Goal: Find specific page/section: Find specific page/section

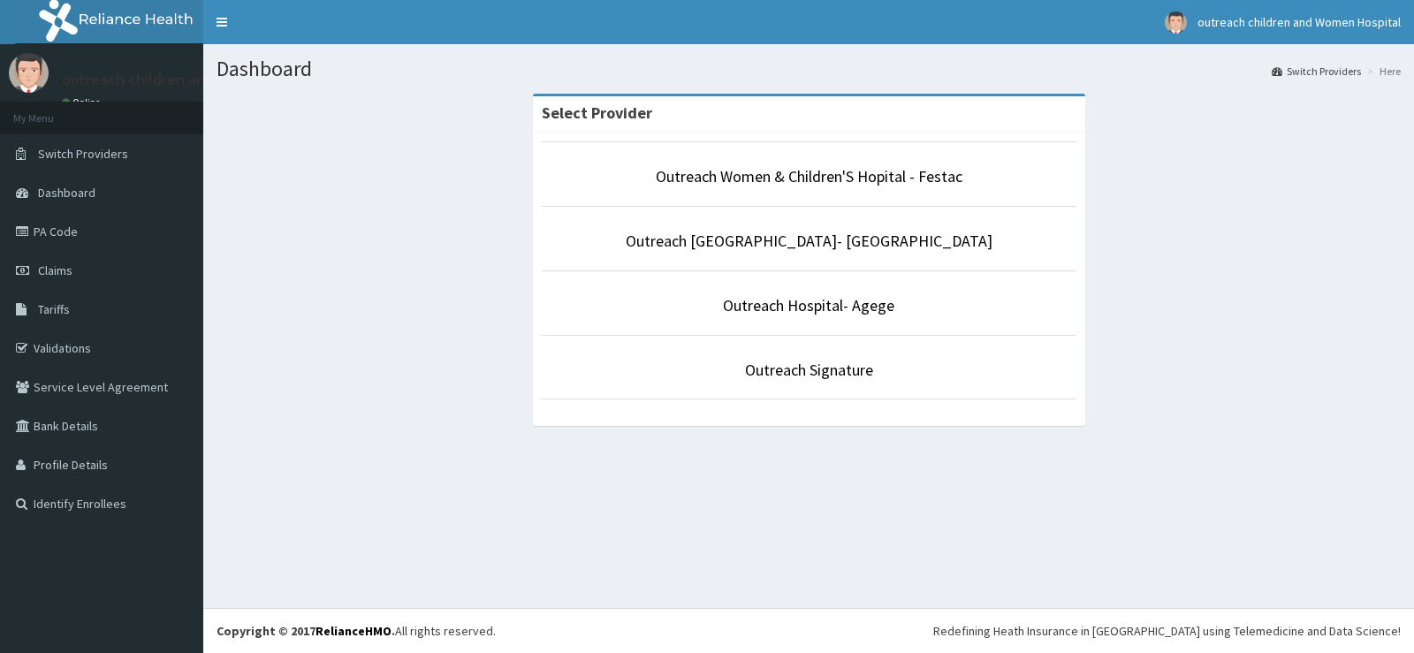
click at [791, 380] on p "Outreach Signature" at bounding box center [809, 370] width 535 height 23
click at [764, 376] on link "Outreach Signature" at bounding box center [809, 370] width 128 height 20
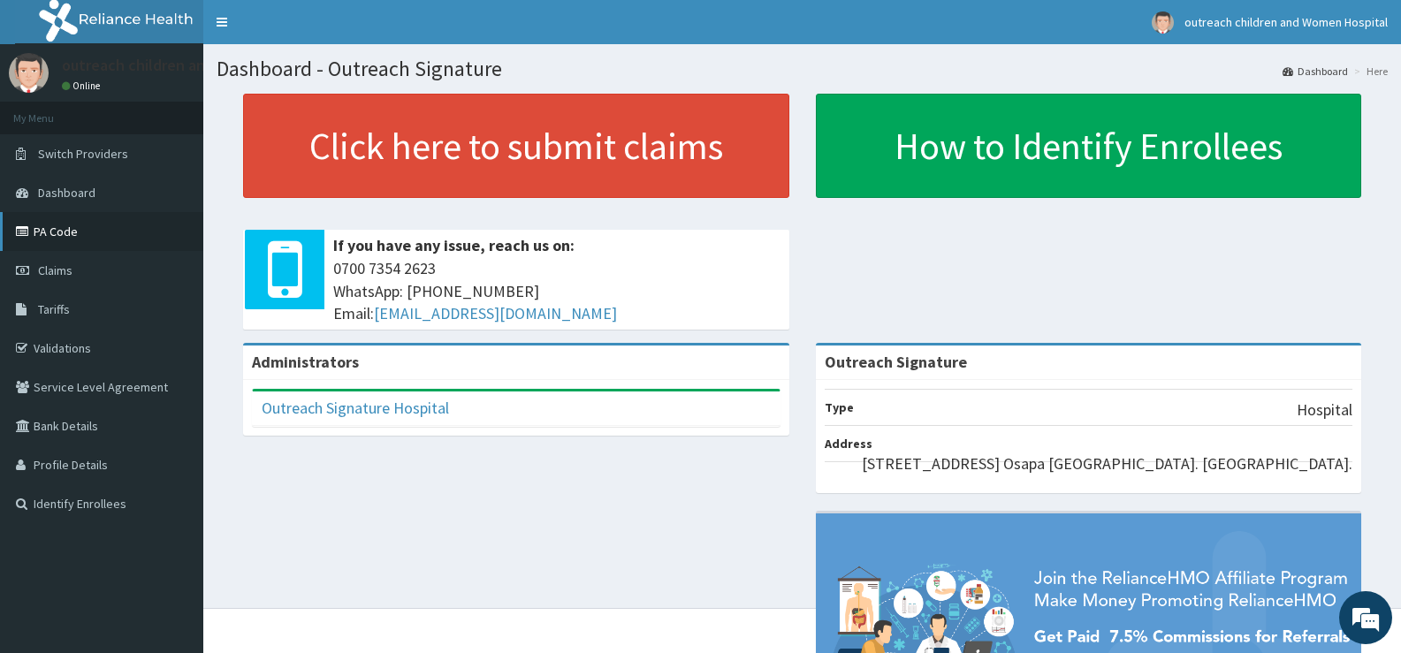
click at [65, 237] on link "PA Code" at bounding box center [101, 231] width 203 height 39
